Goal: Transaction & Acquisition: Purchase product/service

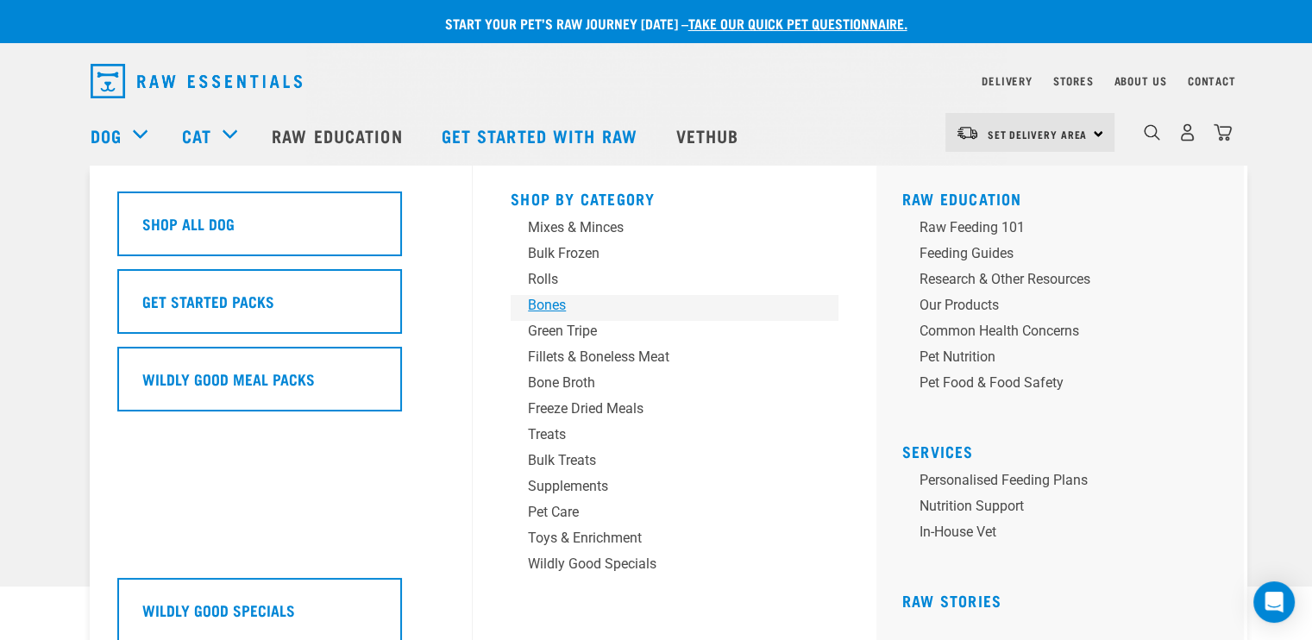
click at [555, 305] on div "Bones" at bounding box center [662, 305] width 269 height 21
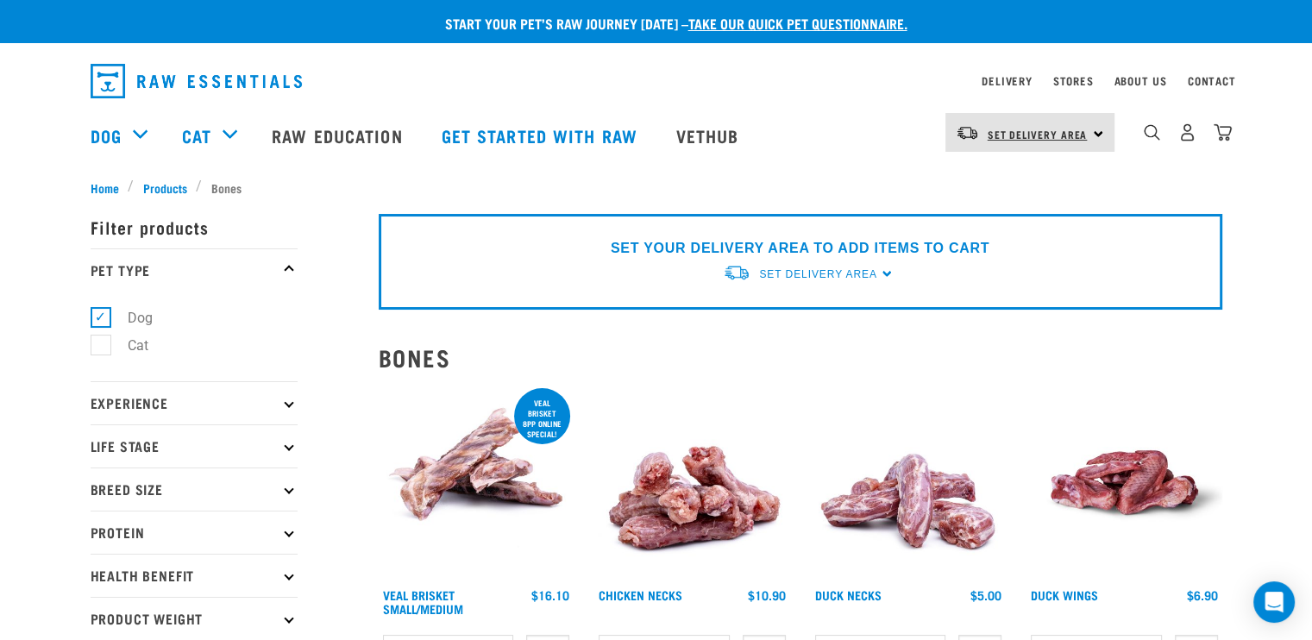
drag, startPoint x: 1324, startPoint y: 31, endPoint x: 1032, endPoint y: 133, distance: 309.6
click at [1032, 133] on span "Set Delivery Area" at bounding box center [1038, 134] width 100 height 6
click at [1009, 186] on link "[GEOGRAPHIC_DATA]" at bounding box center [1028, 181] width 166 height 38
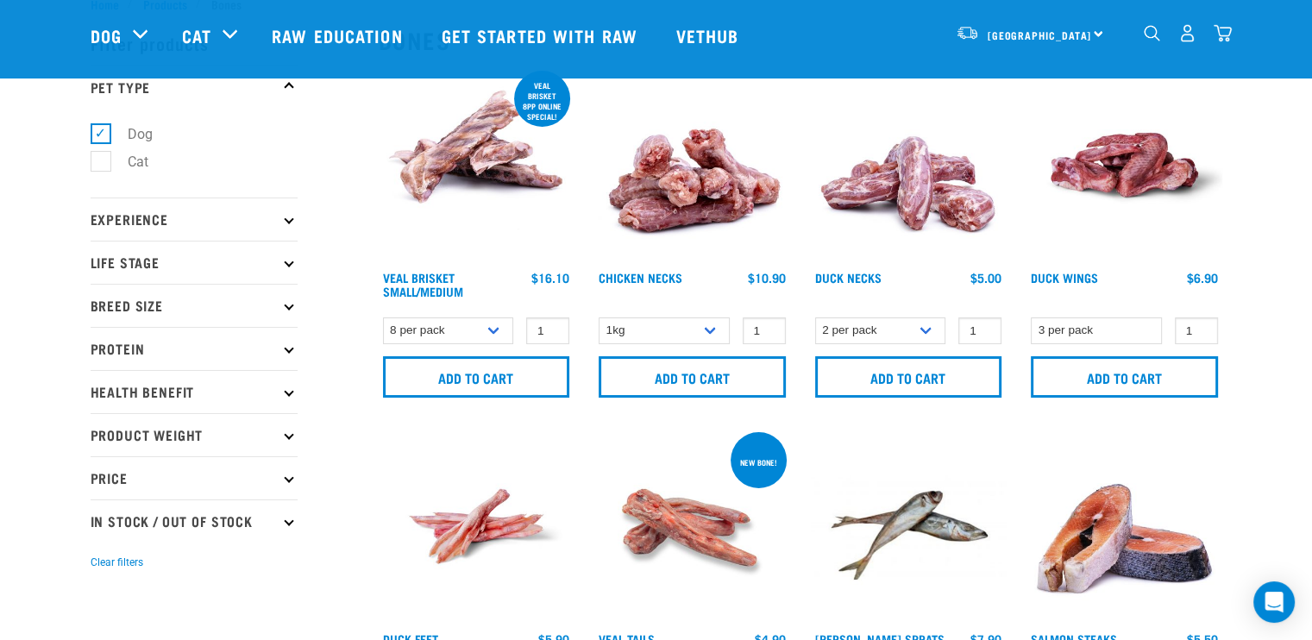
scroll to position [86, 0]
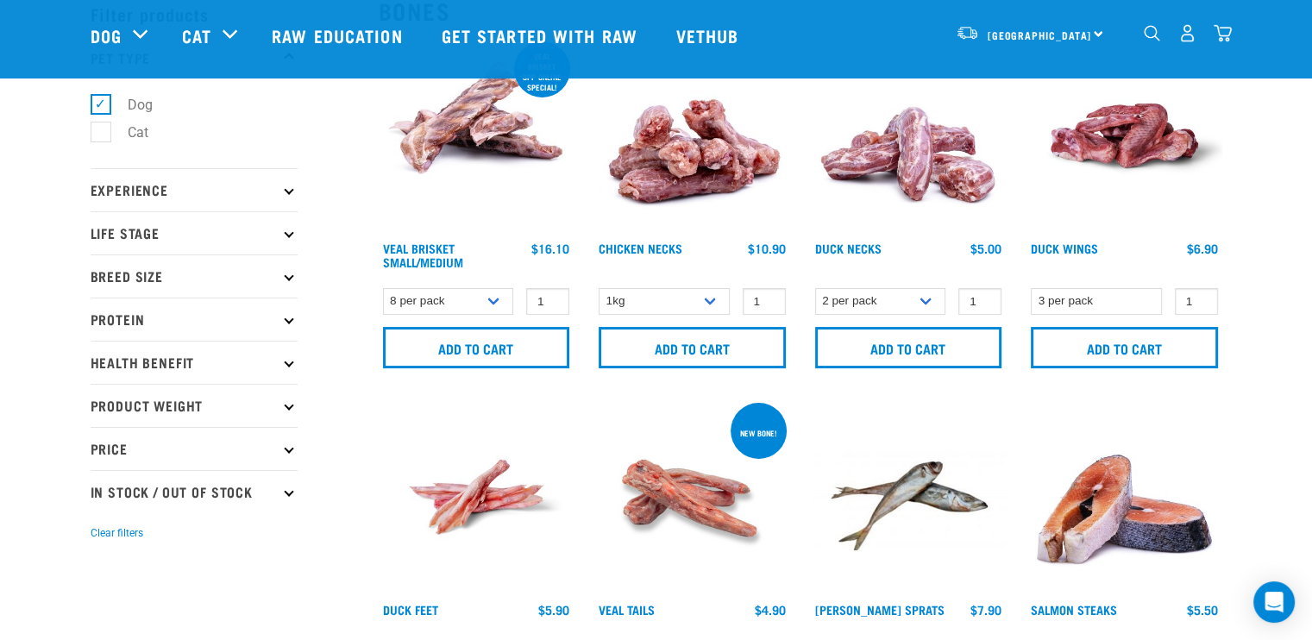
click at [150, 272] on p "Breed Size" at bounding box center [194, 275] width 207 height 43
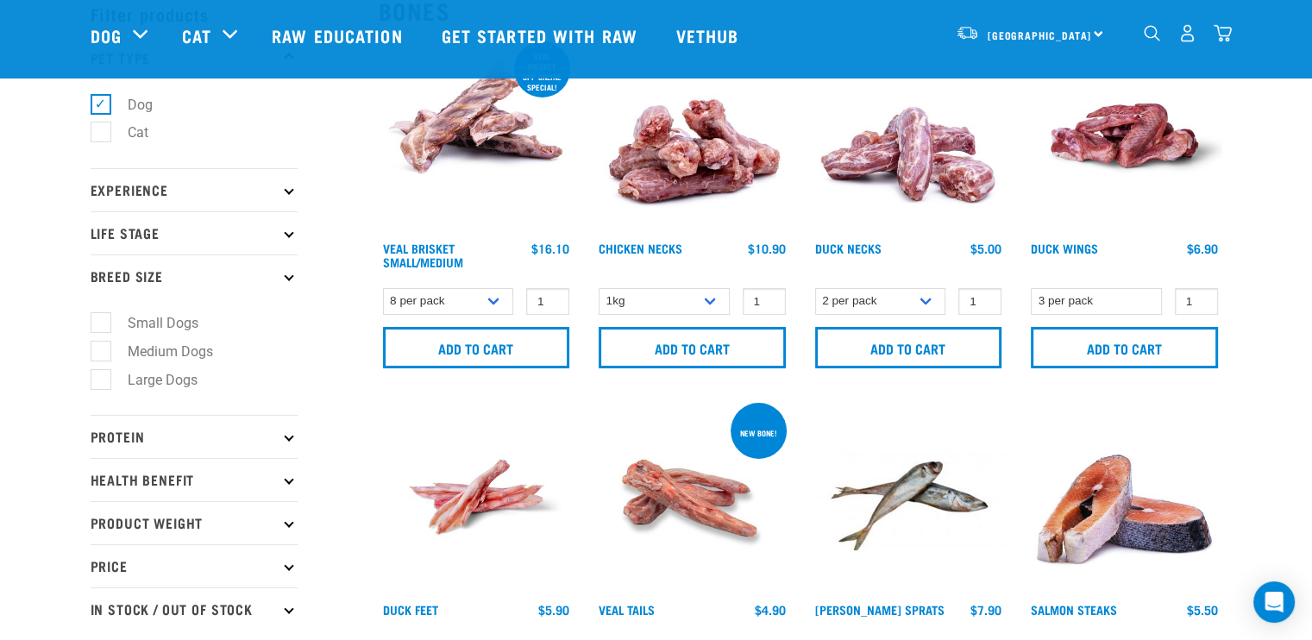
click at [102, 379] on label "Large Dogs" at bounding box center [152, 380] width 104 height 22
click at [102, 379] on input "Large Dogs" at bounding box center [96, 376] width 11 height 11
checkbox input "true"
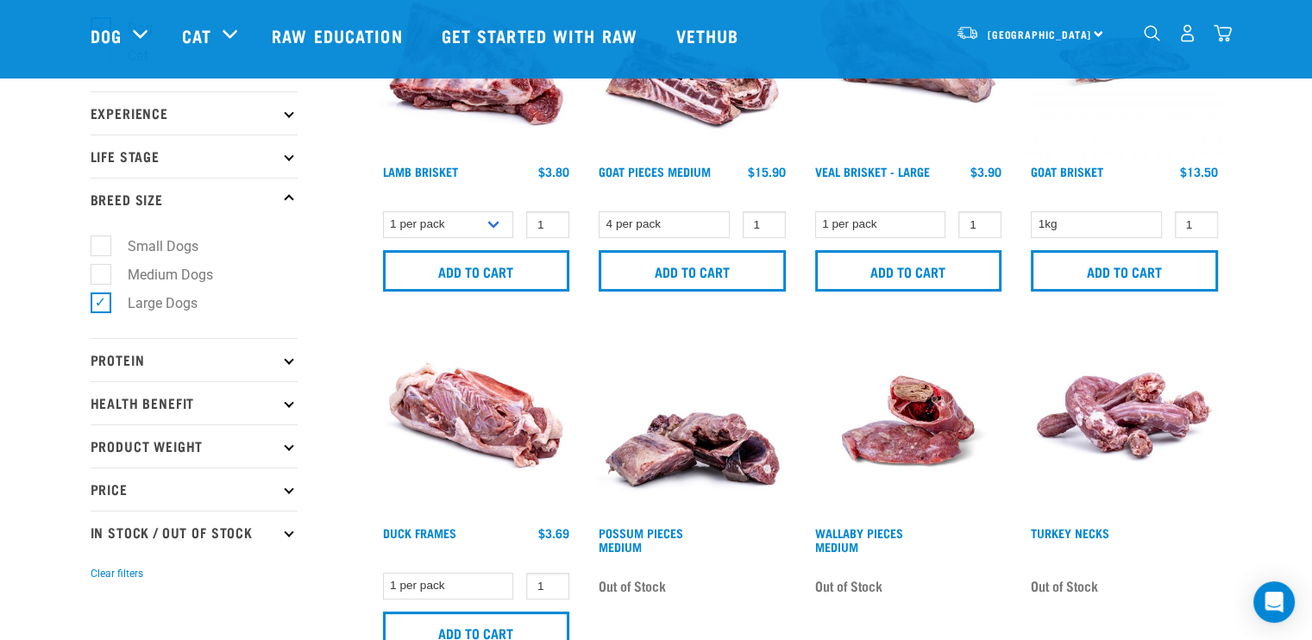
scroll to position [166, 0]
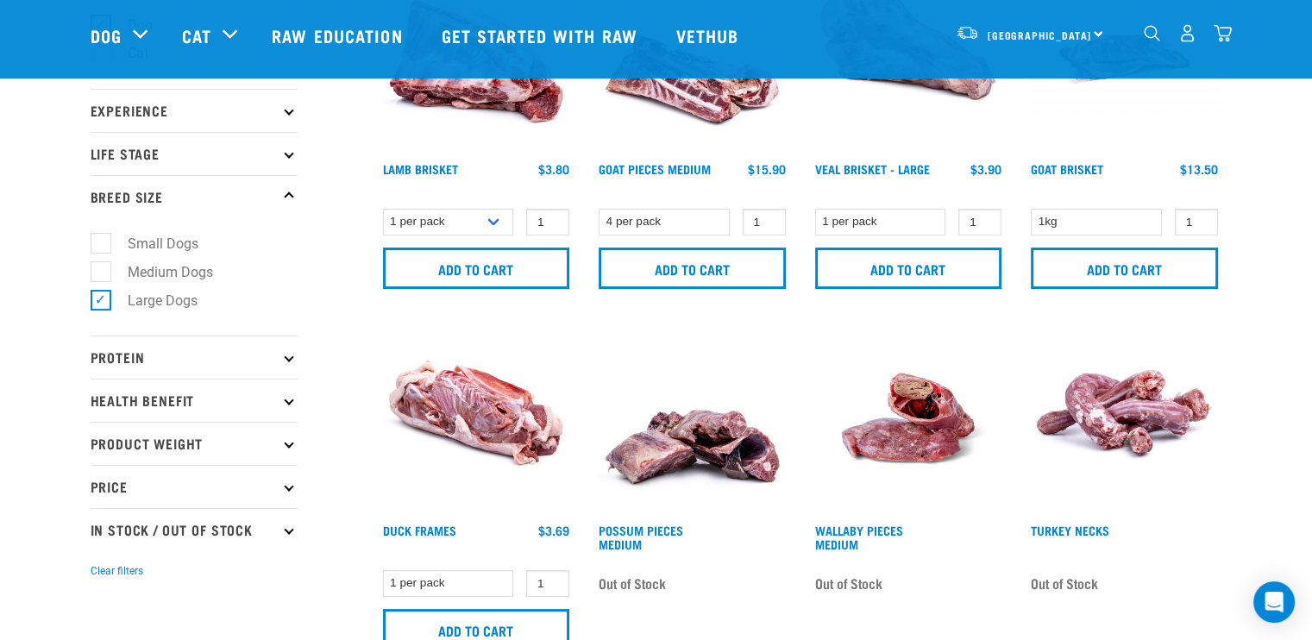
click at [214, 524] on p "In Stock / Out Of Stock" at bounding box center [194, 529] width 207 height 43
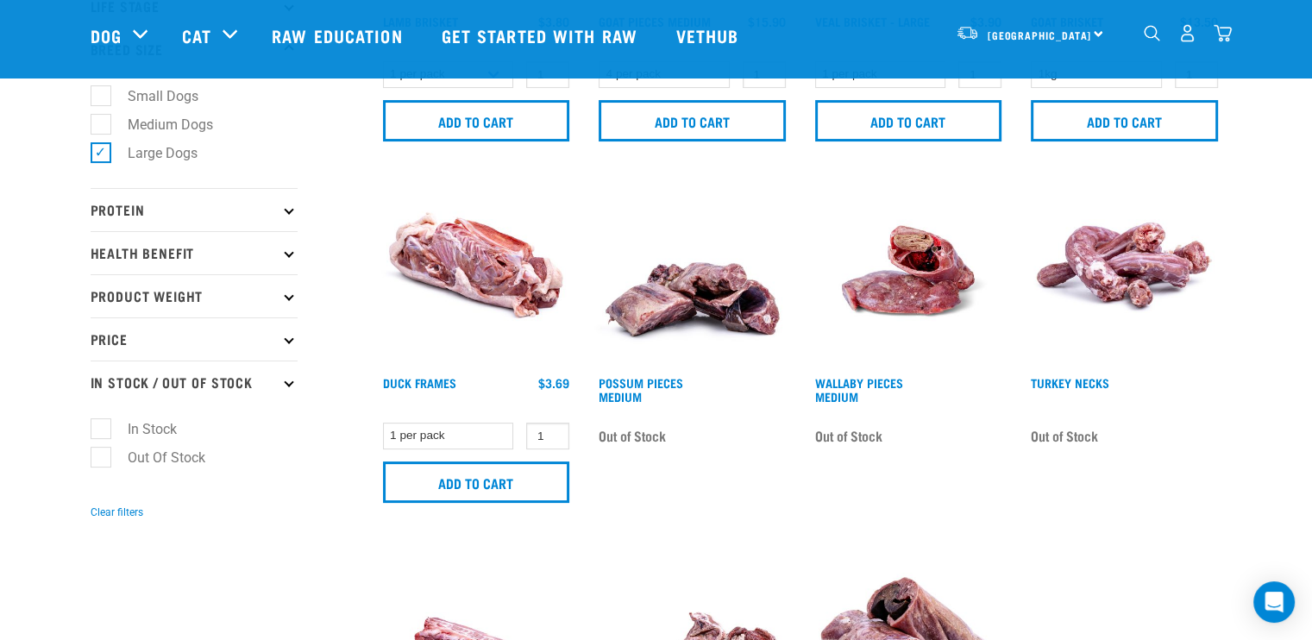
scroll to position [511, 0]
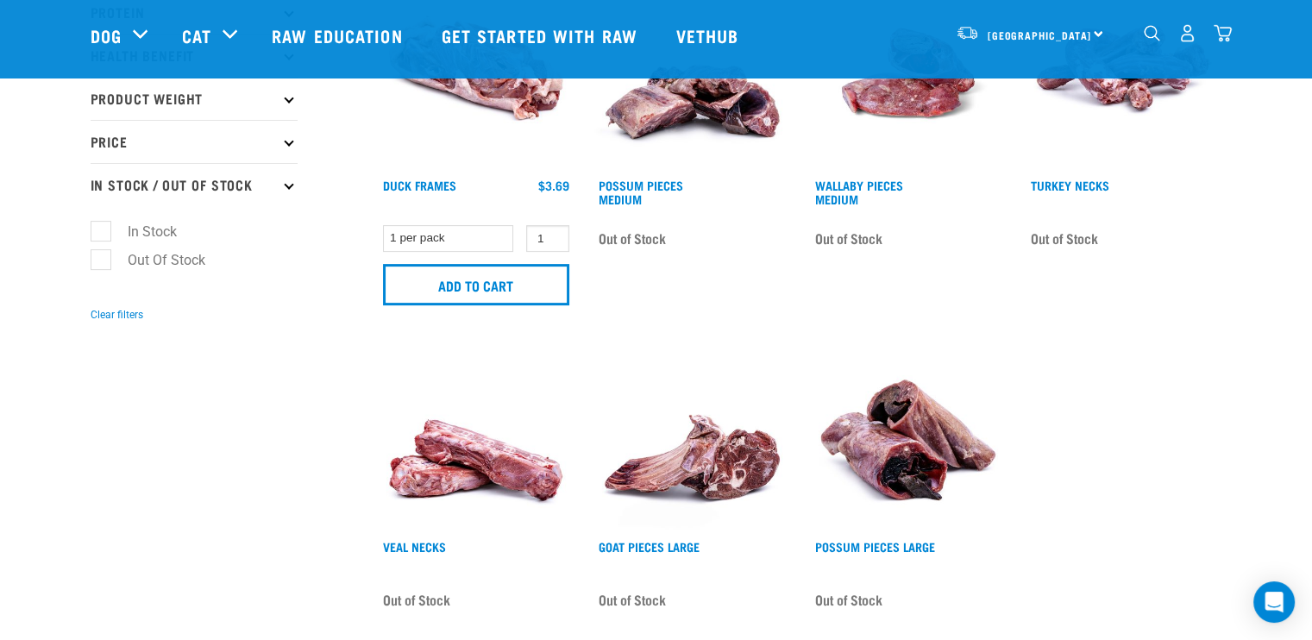
click at [102, 231] on label "In Stock" at bounding box center [142, 232] width 84 height 22
click at [102, 231] on input "In Stock" at bounding box center [96, 228] width 11 height 11
checkbox input "true"
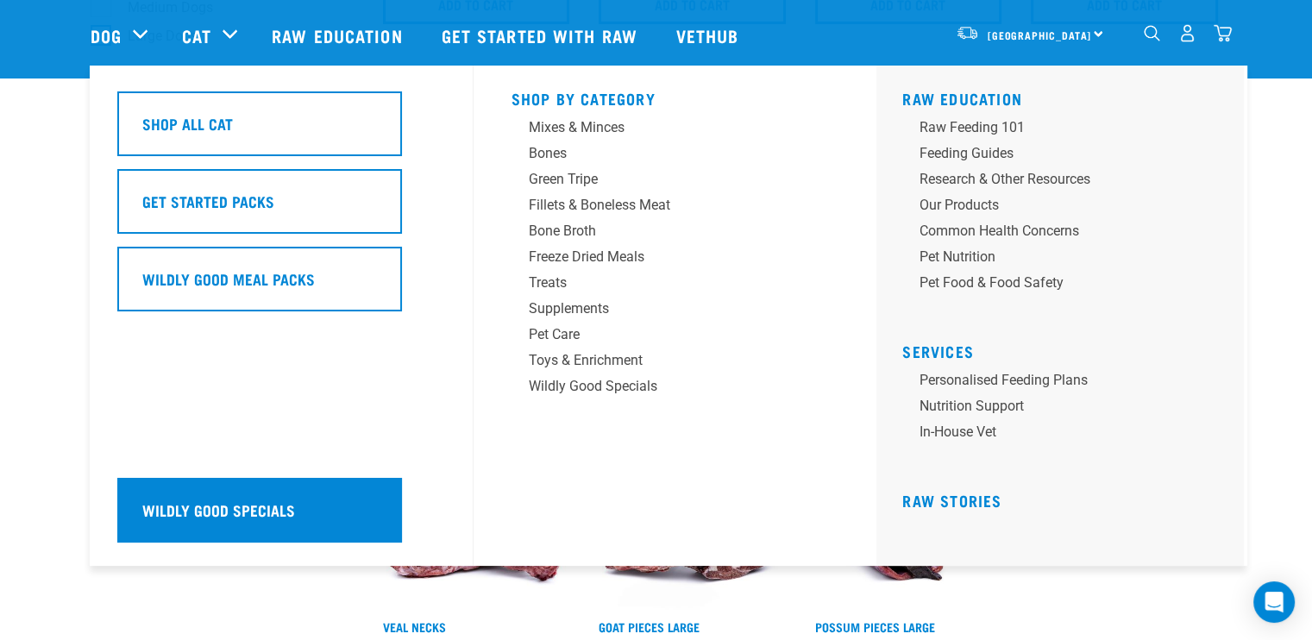
scroll to position [431, 0]
click at [237, 512] on h5 "Wildly Good Specials" at bounding box center [218, 510] width 153 height 22
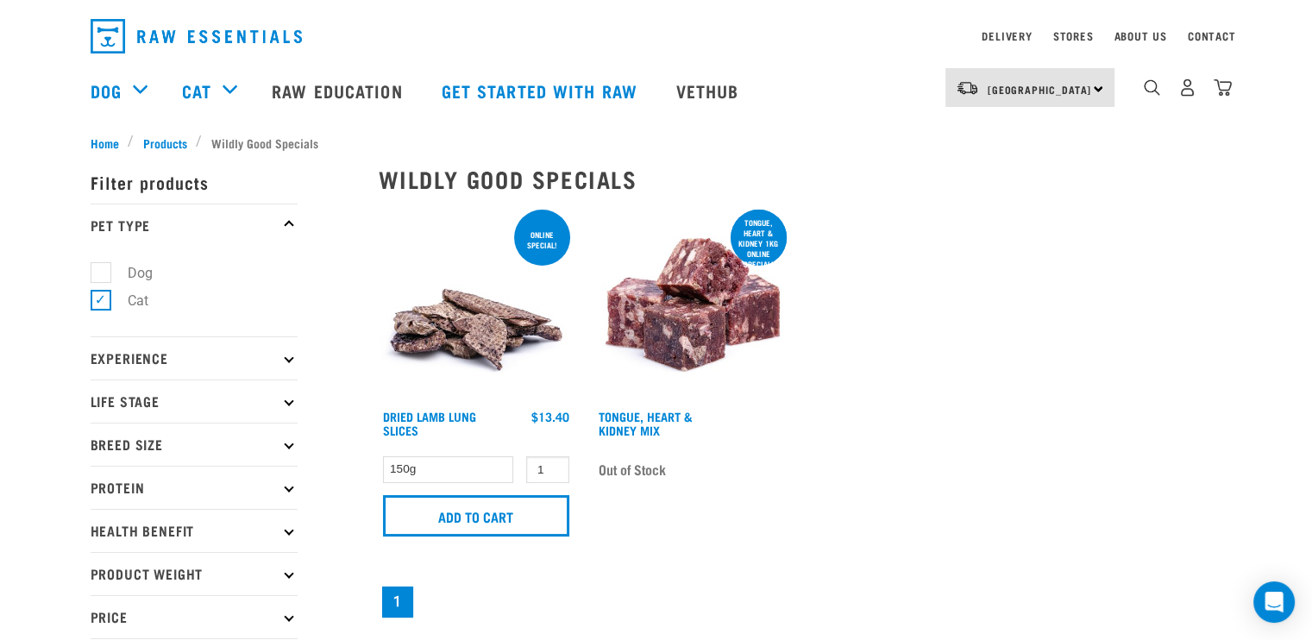
scroll to position [9, 0]
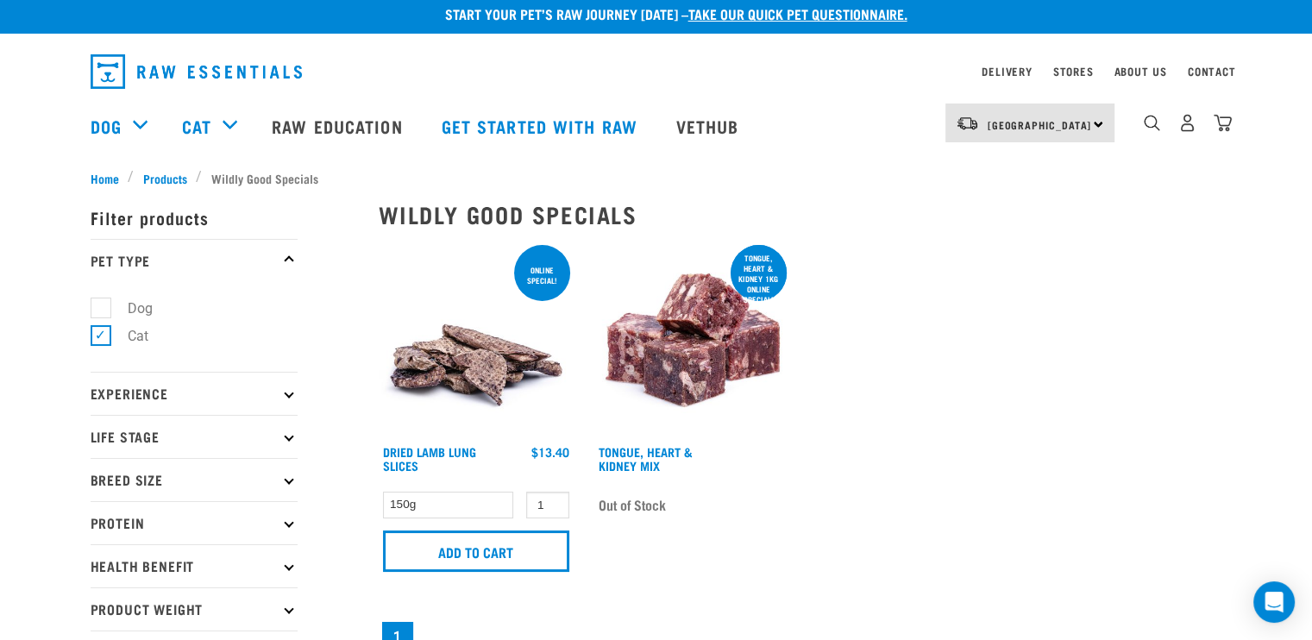
click at [100, 302] on label "Dog" at bounding box center [130, 309] width 60 height 22
click at [97, 302] on input "Dog" at bounding box center [96, 304] width 11 height 11
checkbox input "true"
click at [103, 333] on label "Cat" at bounding box center [127, 336] width 55 height 22
click at [102, 333] on input "Cat" at bounding box center [96, 333] width 11 height 11
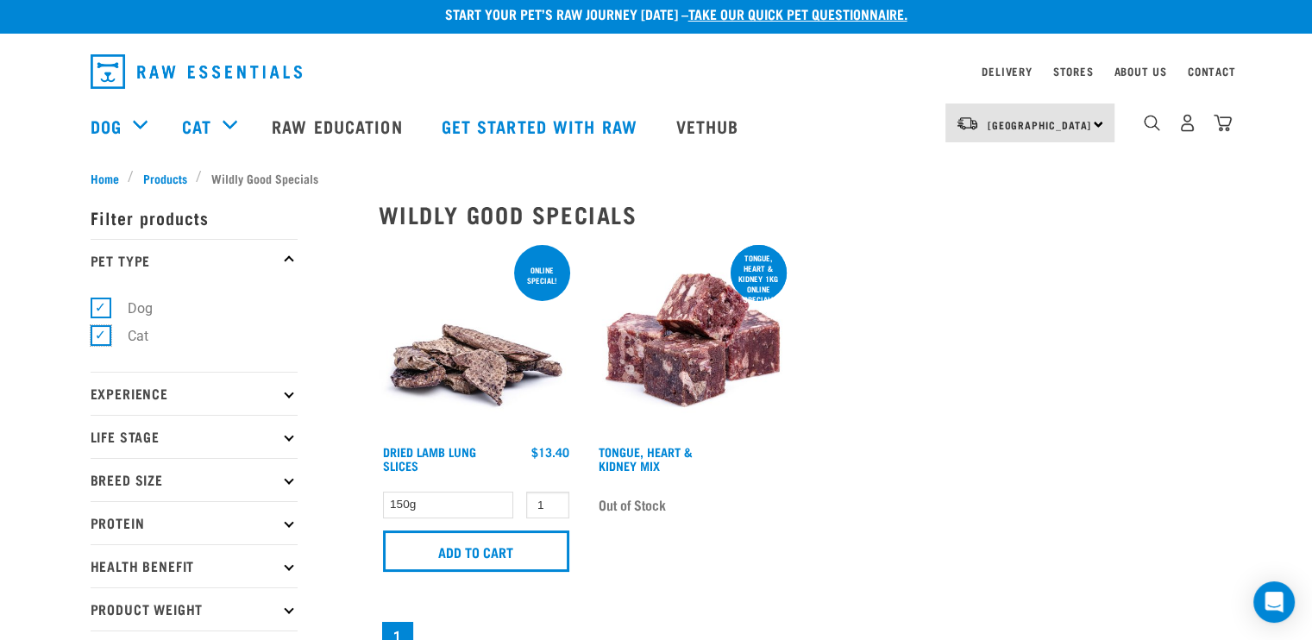
checkbox input "false"
click at [162, 172] on span "Products" at bounding box center [165, 178] width 44 height 18
click at [155, 172] on span "Products" at bounding box center [165, 178] width 44 height 18
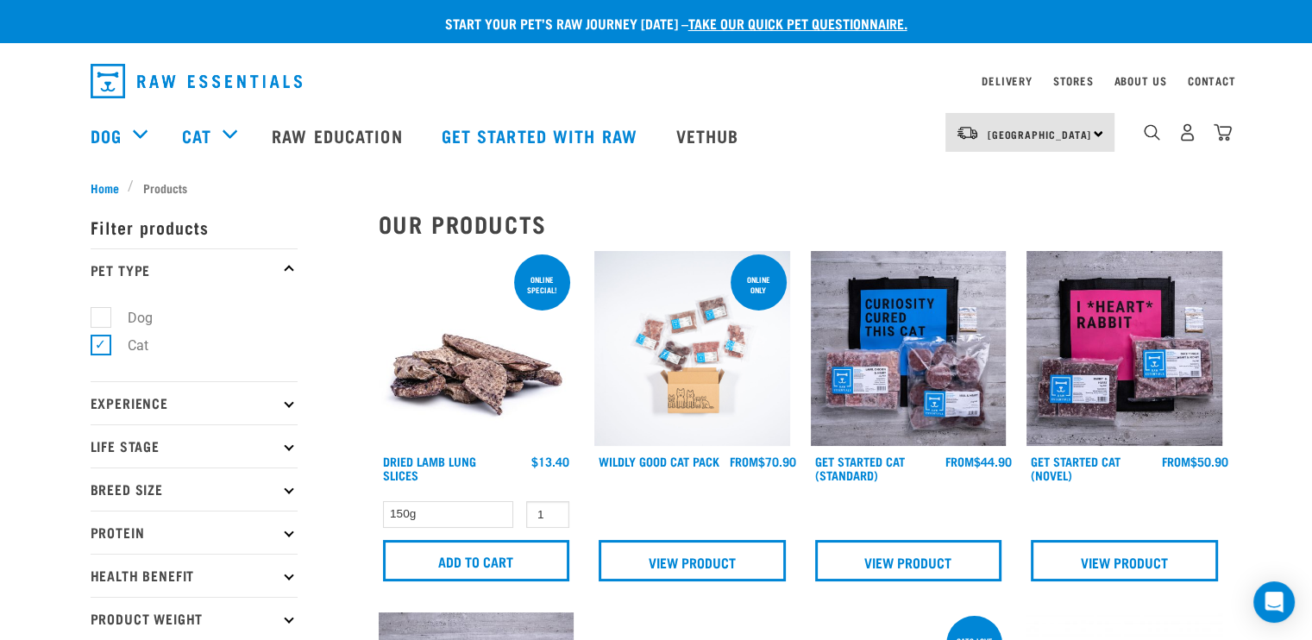
click at [100, 345] on label "Cat" at bounding box center [127, 346] width 55 height 22
click at [100, 345] on input "Cat" at bounding box center [96, 342] width 11 height 11
checkbox input "false"
click at [103, 316] on label "Dog" at bounding box center [130, 318] width 60 height 22
click at [102, 316] on input "Dog" at bounding box center [96, 314] width 11 height 11
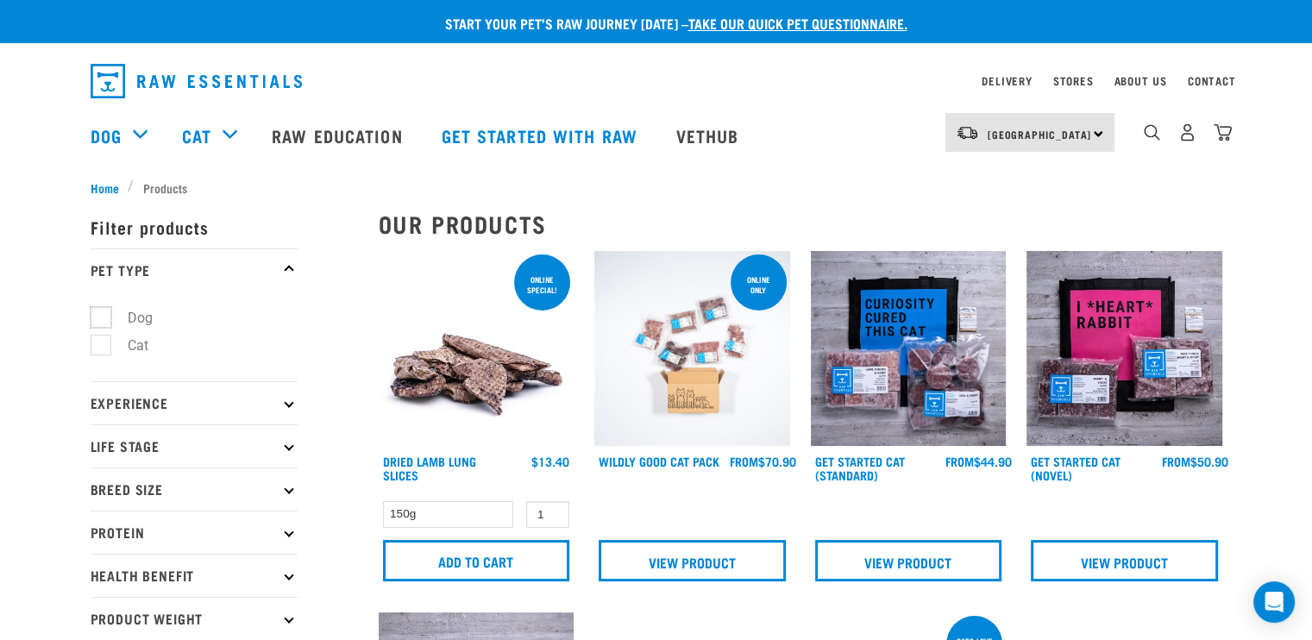
checkbox input "true"
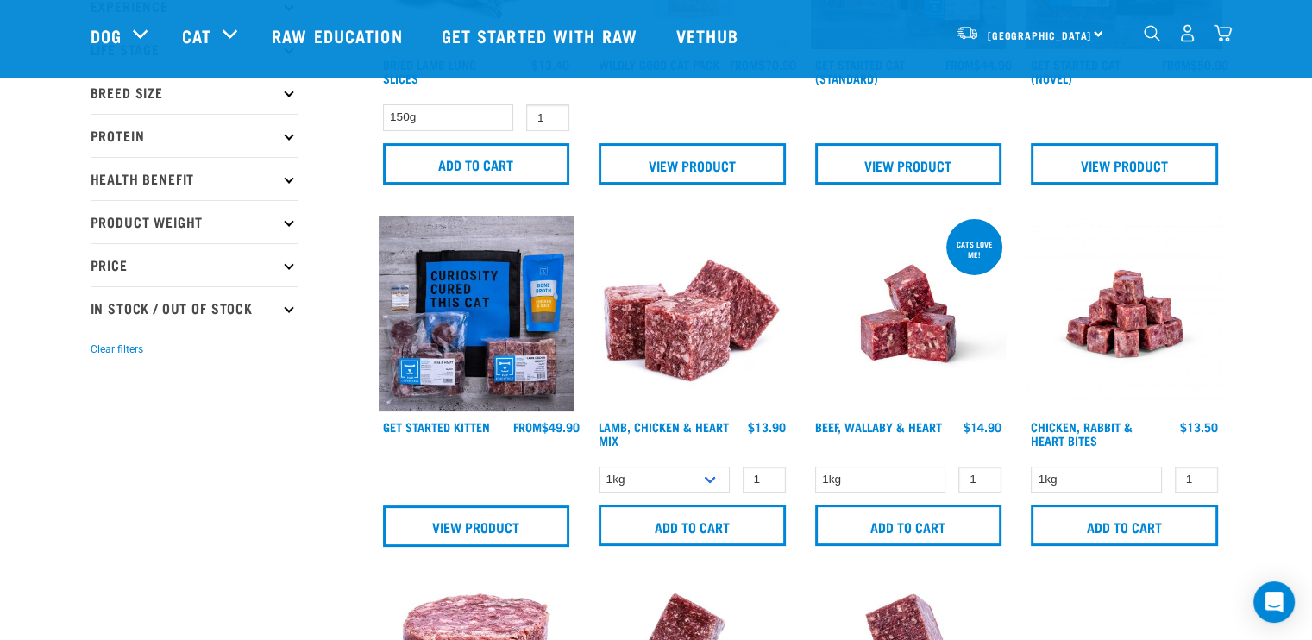
scroll to position [279, 0]
